Goal: Information Seeking & Learning: Check status

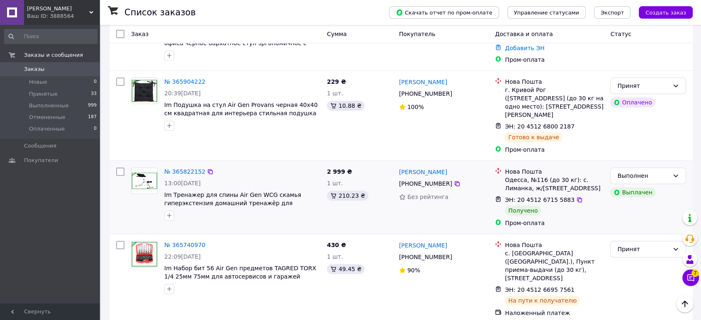
scroll to position [276, 0]
drag, startPoint x: 206, startPoint y: 170, endPoint x: 202, endPoint y: 177, distance: 7.8
click at [206, 191] on span "Im Тренажер для спины Air Gen WCG скамья гиперэкстензия домашний тренажёр для у…" at bounding box center [232, 202] width 137 height 23
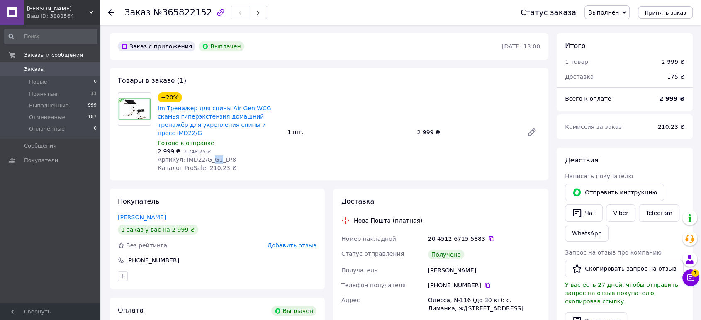
drag, startPoint x: 209, startPoint y: 150, endPoint x: 214, endPoint y: 150, distance: 5.4
click at [214, 156] on span "Артикул: IMD22/G_G1_D/8" at bounding box center [197, 159] width 78 height 7
copy span "G1"
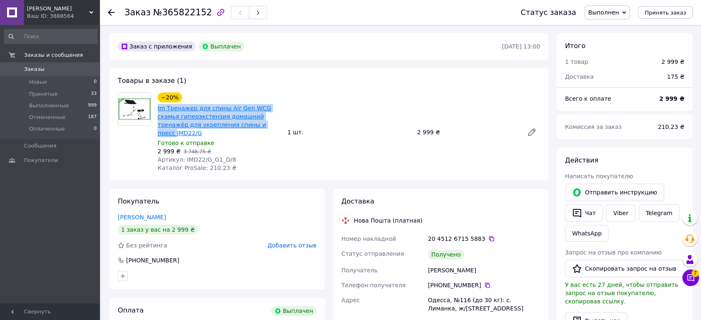
drag, startPoint x: 156, startPoint y: 106, endPoint x: 230, endPoint y: 127, distance: 77.2
click at [230, 127] on div "−20% Im Тренажер для спины Air Gen WCG скамья гиперэкстензия домашний тренажёр …" at bounding box center [219, 132] width 130 height 83
copy link "Im Тренажер для спины Air Gen WCG скамья гиперэкстензия домашний тренажёр для у…"
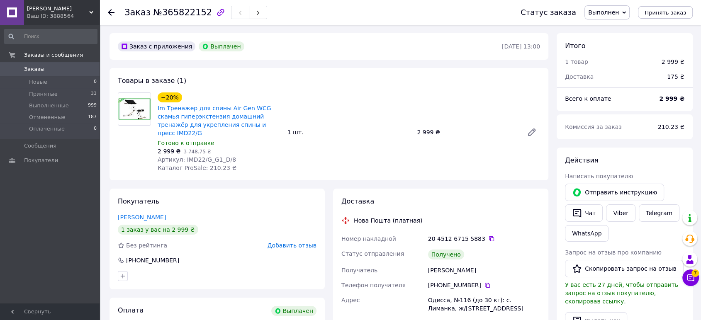
click at [57, 13] on div "Ваш ID: 3888564" at bounding box center [63, 15] width 73 height 7
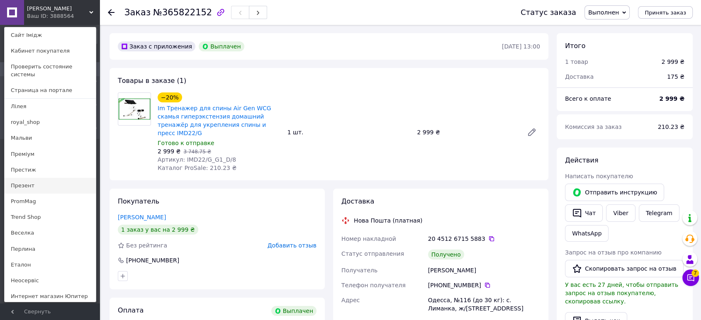
click at [43, 178] on link "Презент" at bounding box center [50, 186] width 91 height 16
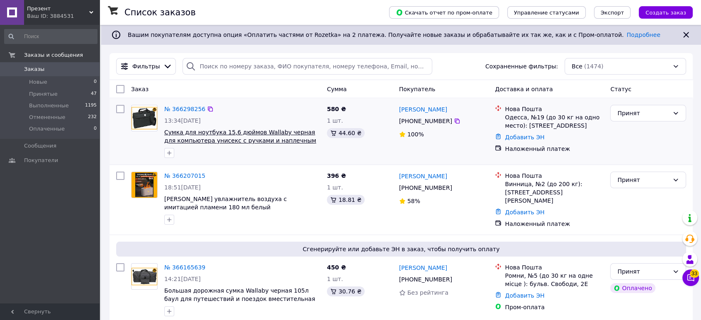
click at [213, 131] on span "Сумка для ноутбука 15,6 дюймов Wallaby черная для компьютера унисекс с ручками …" at bounding box center [240, 140] width 152 height 23
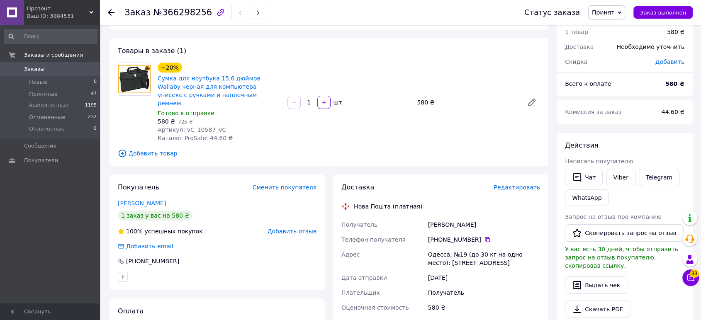
scroll to position [46, 0]
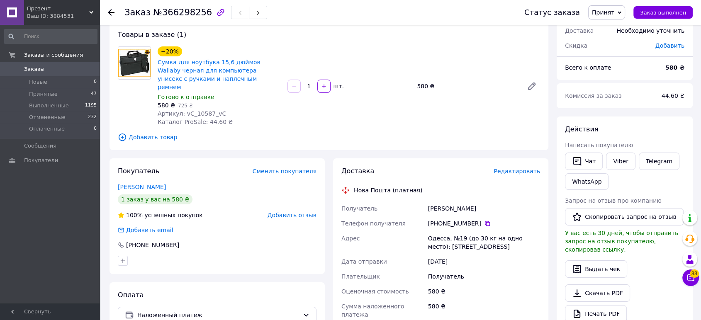
drag, startPoint x: 427, startPoint y: 200, endPoint x: 504, endPoint y: 200, distance: 76.7
click at [504, 201] on div "Получатель Минакова Ольга Телефон получателя +380 99 761 32 16   Адрес Одесса, …" at bounding box center [441, 285] width 202 height 168
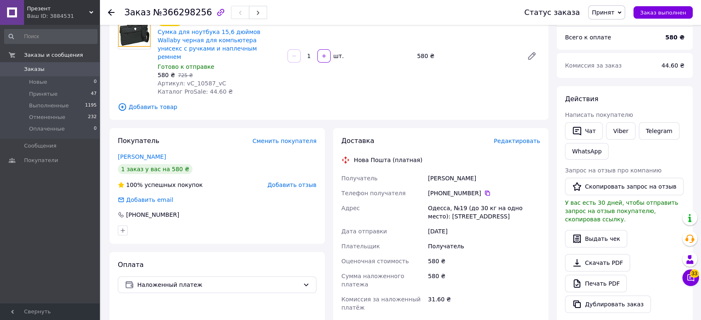
scroll to position [92, 0]
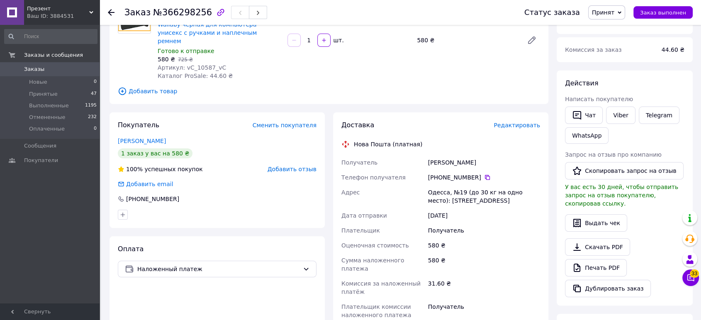
click at [484, 174] on icon at bounding box center [487, 177] width 7 height 7
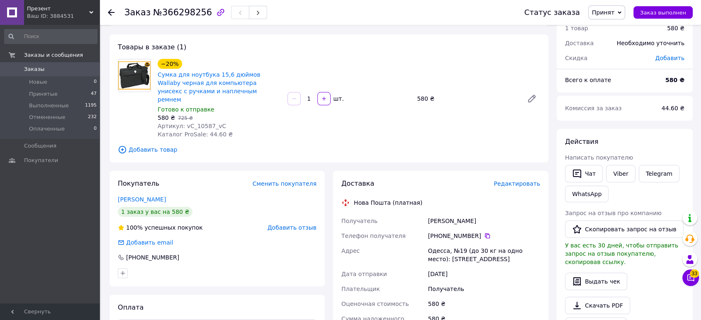
scroll to position [0, 0]
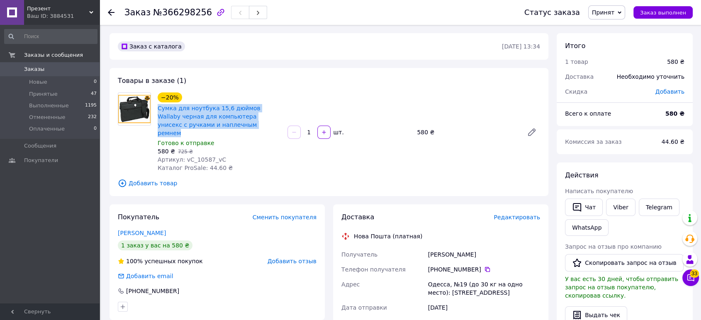
drag, startPoint x: 157, startPoint y: 107, endPoint x: 251, endPoint y: 127, distance: 96.6
click at [251, 127] on div "Сумка для ноутбука 15,6 дюймов Wallaby черная для компьютера унисекс с ручками …" at bounding box center [219, 120] width 125 height 35
copy link "Сумка для ноутбука 15,6 дюймов Wallaby черная для компьютера унисекс с ручками …"
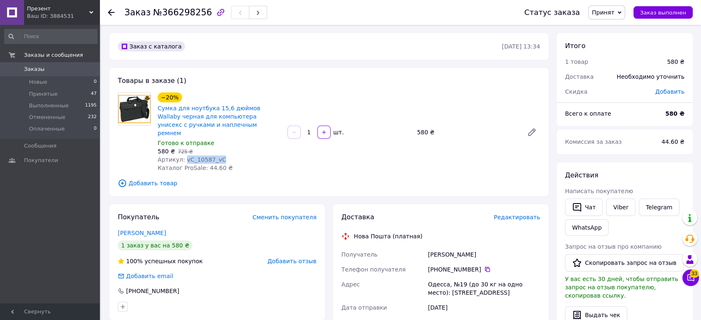
drag, startPoint x: 183, startPoint y: 150, endPoint x: 232, endPoint y: 149, distance: 49.4
click at [232, 156] on div "Артикул: vC_10587_vC" at bounding box center [219, 160] width 123 height 8
copy span "vC_10587_vC"
drag, startPoint x: 475, startPoint y: 245, endPoint x: 492, endPoint y: 245, distance: 16.2
click at [492, 247] on div "Минакова Ольга" at bounding box center [483, 254] width 115 height 15
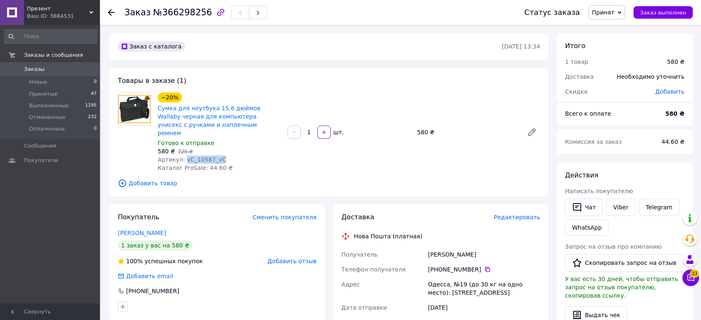
copy div "Минакова Ольга"
click at [484, 266] on icon at bounding box center [487, 269] width 7 height 7
drag, startPoint x: 428, startPoint y: 271, endPoint x: 450, endPoint y: 275, distance: 22.2
copy div "Адрес Одесса,"
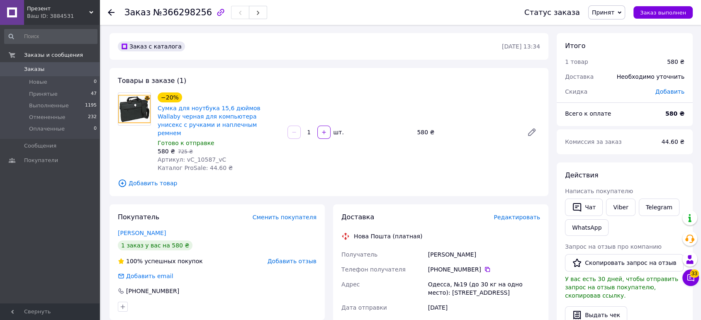
drag, startPoint x: 74, startPoint y: 17, endPoint x: 76, endPoint y: 29, distance: 12.2
click at [74, 16] on div "Ваш ID: 3884531" at bounding box center [63, 15] width 73 height 7
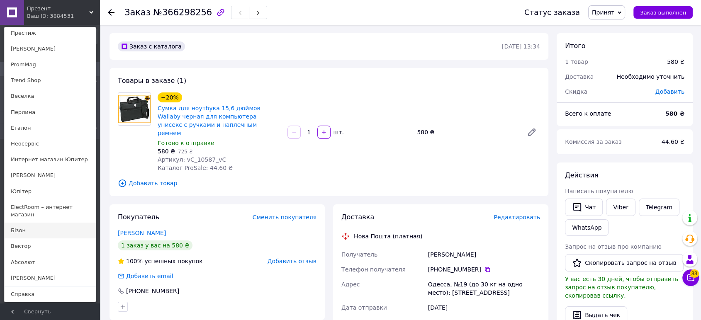
scroll to position [138, 0]
click at [38, 201] on link "ElectRoom – интернет магазин" at bounding box center [50, 210] width 91 height 23
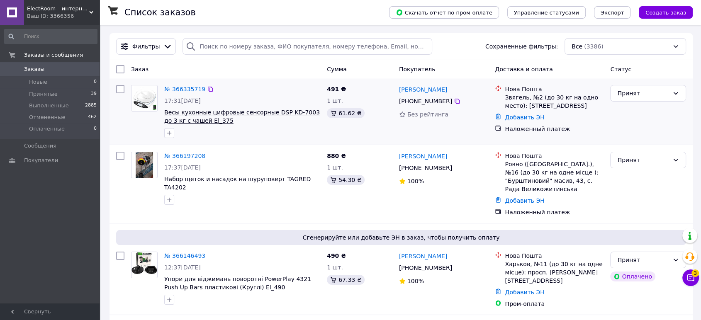
click at [202, 113] on span "Весы кухонные цифровые сенсорные DSP KD-7003 до 3 кг с чашей El_375" at bounding box center [242, 116] width 156 height 15
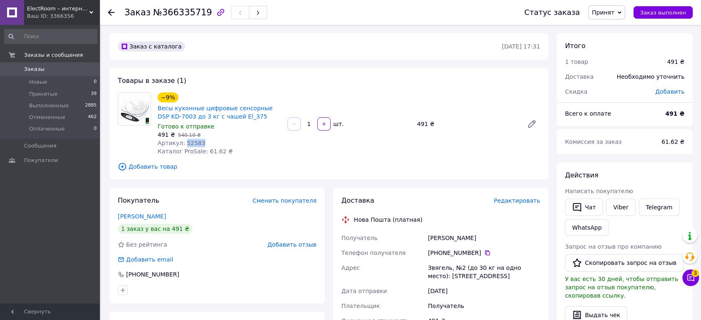
drag, startPoint x: 183, startPoint y: 141, endPoint x: 197, endPoint y: 140, distance: 14.6
click at [200, 140] on div "Артикул: 52583" at bounding box center [219, 143] width 123 height 8
copy span "52583"
drag, startPoint x: 426, startPoint y: 236, endPoint x: 482, endPoint y: 236, distance: 56.4
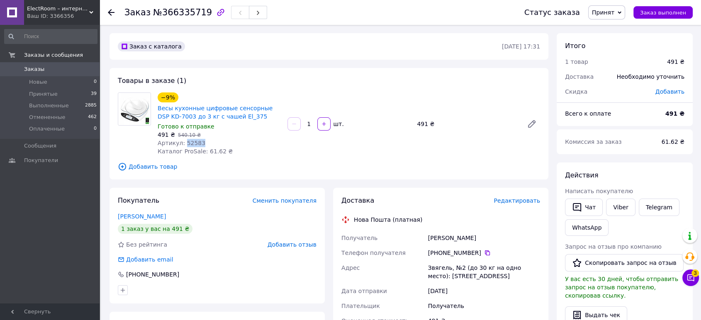
click at [482, 236] on div "[PERSON_NAME]" at bounding box center [483, 238] width 115 height 15
copy div "[PERSON_NAME]"
click at [484, 251] on icon at bounding box center [487, 253] width 7 height 7
drag, startPoint x: 153, startPoint y: 106, endPoint x: 263, endPoint y: 114, distance: 109.8
click at [263, 114] on div "−9% Весы кухонные цифровые сенсорные DSP KD-7003 до 3 кг с чашей El_375 Готово …" at bounding box center [328, 124] width 429 height 63
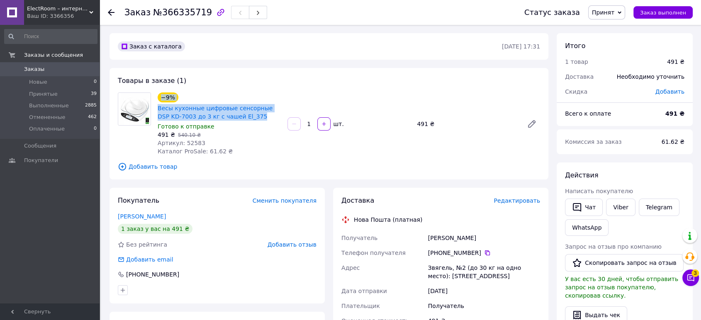
click at [251, 122] on div "−9% Весы кухонные цифровые сенсорные DSP KD-7003 до 3 кг с чашей El_375 Готово …" at bounding box center [219, 124] width 130 height 66
drag, startPoint x: 156, startPoint y: 108, endPoint x: 247, endPoint y: 117, distance: 91.2
click at [247, 117] on div "Весы кухонные цифровые сенсорные DSP KD-7003 до 3 кг с чашей El_375" at bounding box center [219, 112] width 125 height 18
copy link "Весы кухонные цифровые сенсорные DSP KD-7003 до 3 кг с чашей El_375"
drag, startPoint x: 425, startPoint y: 237, endPoint x: 489, endPoint y: 236, distance: 63.9
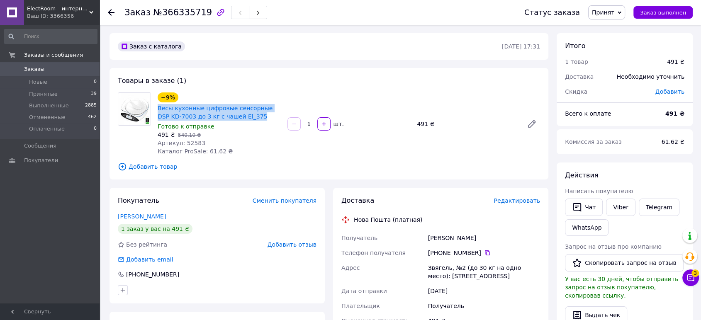
click at [489, 236] on div "Получатель [PERSON_NAME] Телефон получателя [PHONE_NUMBER]   Адрес Звягель, №2 …" at bounding box center [441, 315] width 202 height 168
copy div "Получатель [PERSON_NAME]"
